Goal: Check status: Check status

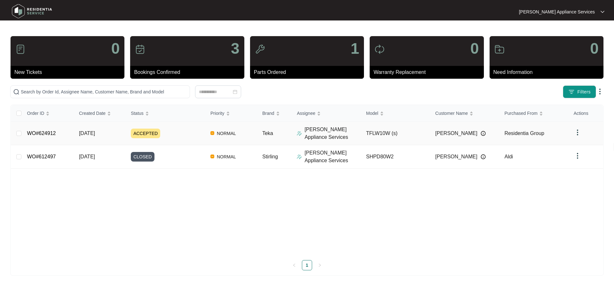
click at [577, 132] on img at bounding box center [578, 133] width 8 height 8
click at [151, 131] on span "ACCEPTED" at bounding box center [145, 134] width 29 height 10
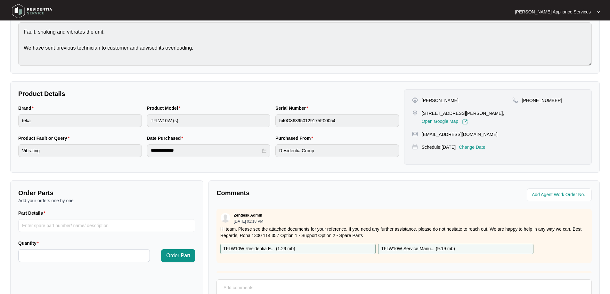
scroll to position [3, 0]
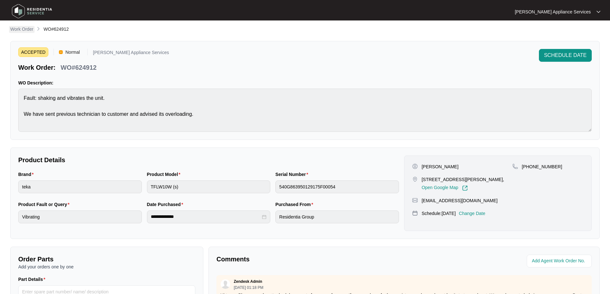
click at [20, 29] on p "Work Order" at bounding box center [21, 29] width 23 height 6
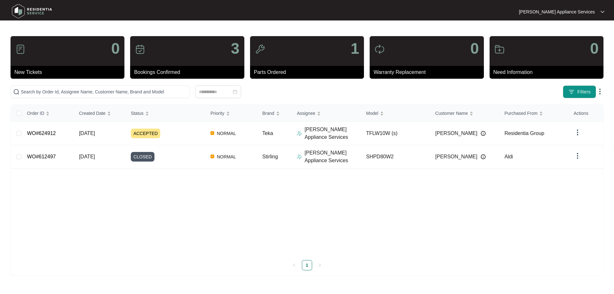
click at [262, 50] on img at bounding box center [260, 49] width 10 height 10
click at [579, 14] on p "[PERSON_NAME] Appliance Services" at bounding box center [557, 12] width 76 height 6
